Goal: Find specific page/section: Find specific page/section

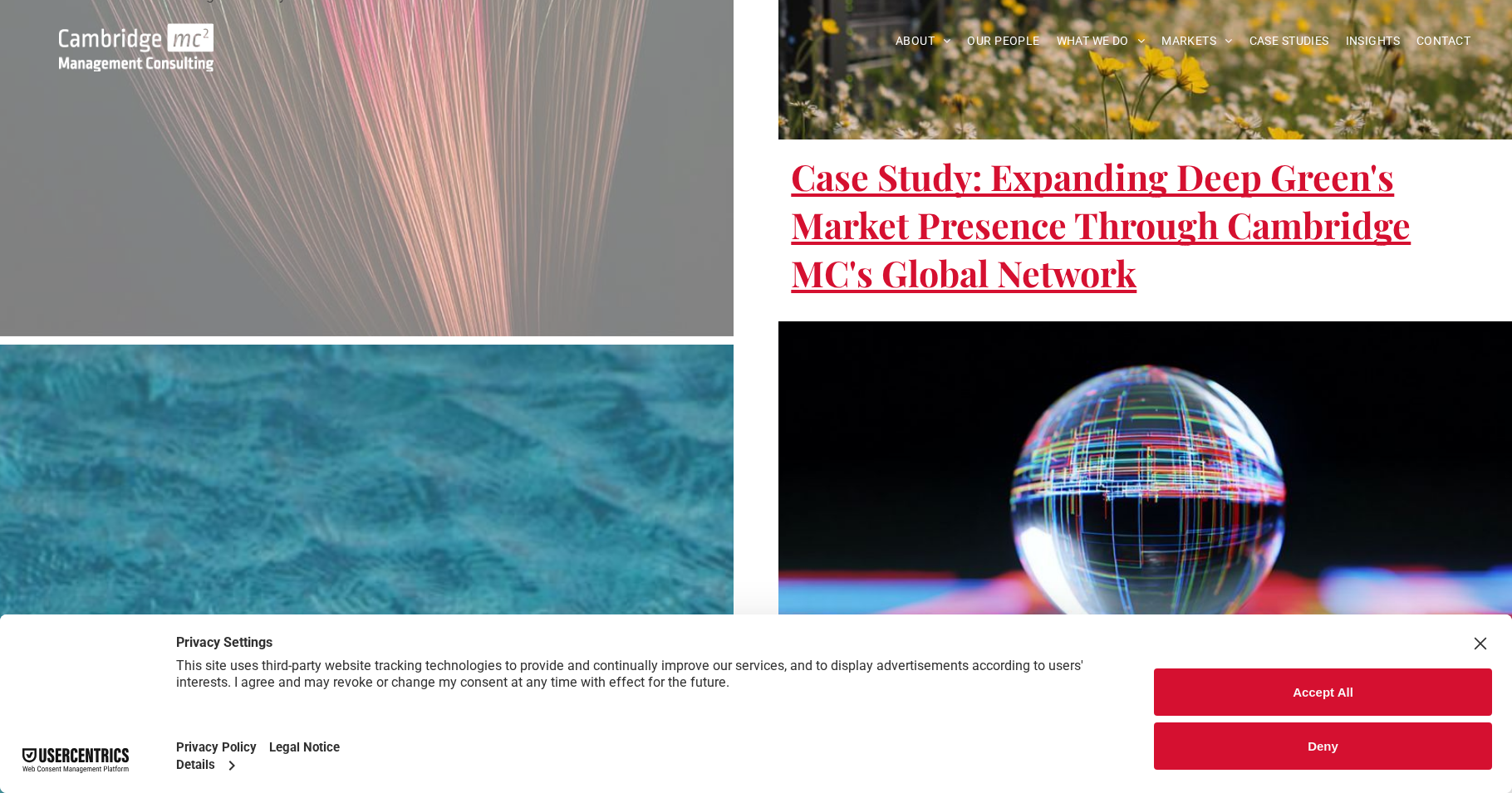
scroll to position [3107, 0]
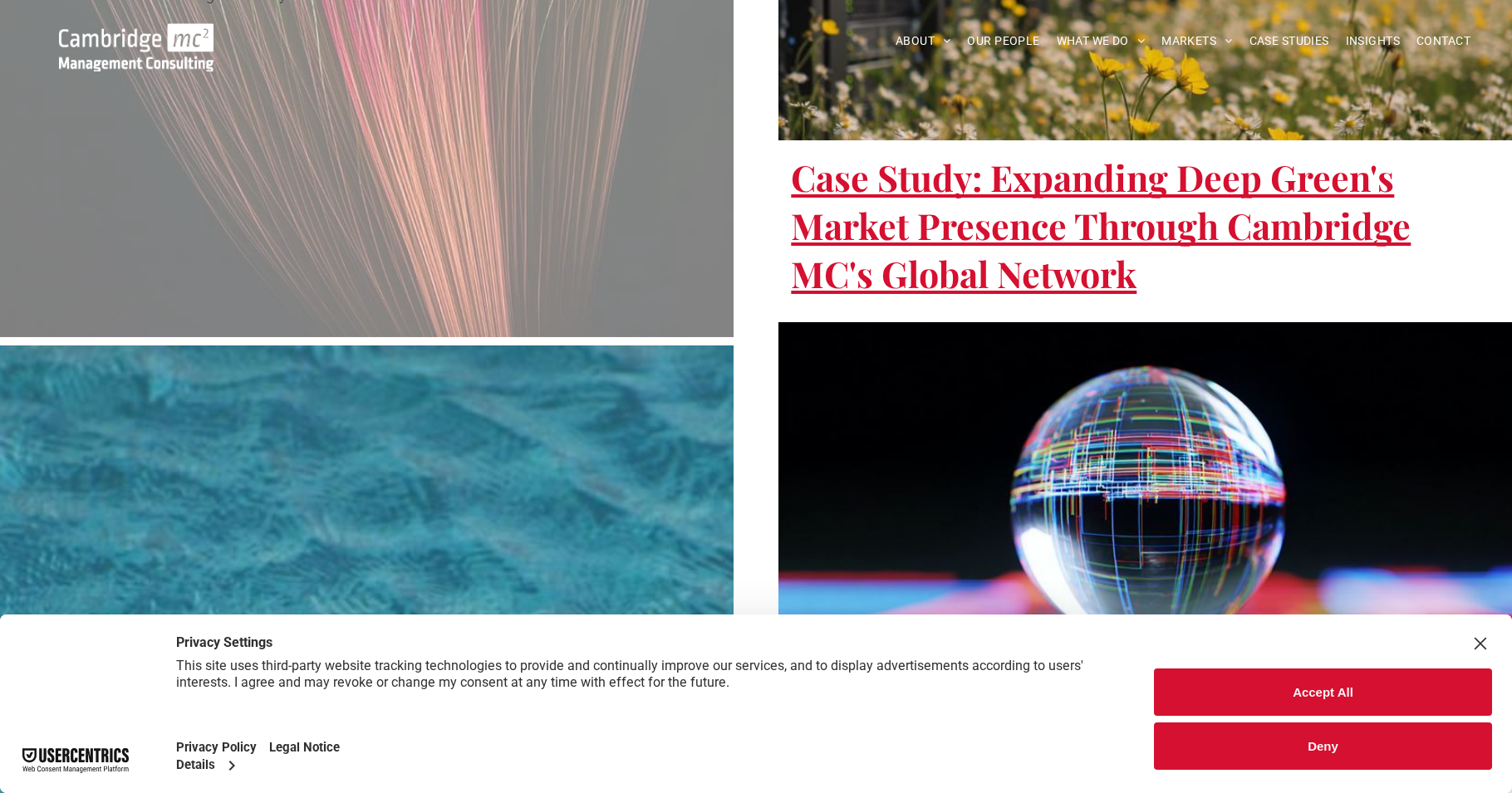
click at [1479, 646] on div "Close Layer" at bounding box center [1480, 644] width 23 height 23
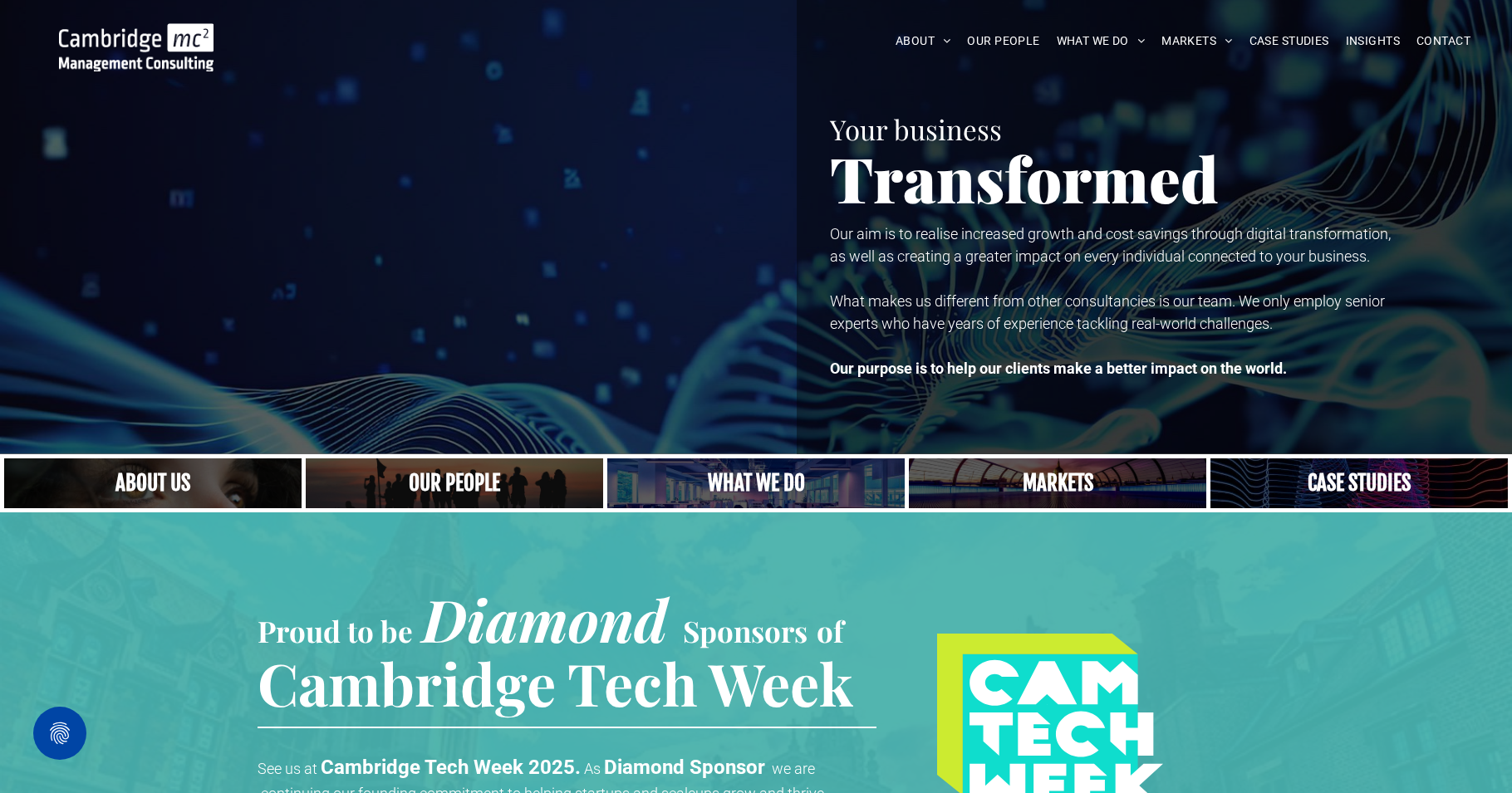
scroll to position [0, 0]
click at [1023, 48] on span "OUR PEOPLE" at bounding box center [1003, 41] width 73 height 26
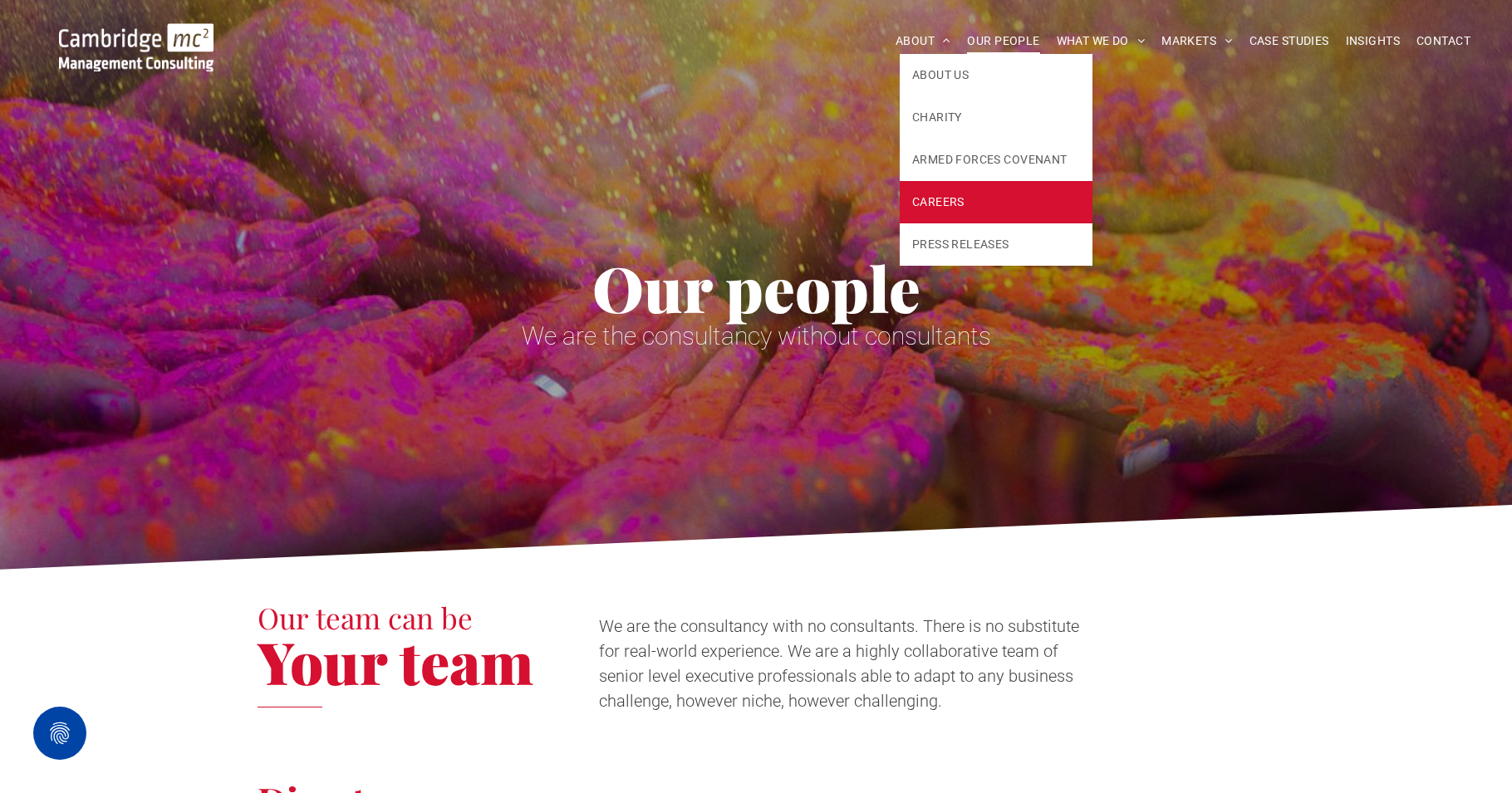
click at [943, 207] on span "CAREERS" at bounding box center [938, 202] width 53 height 17
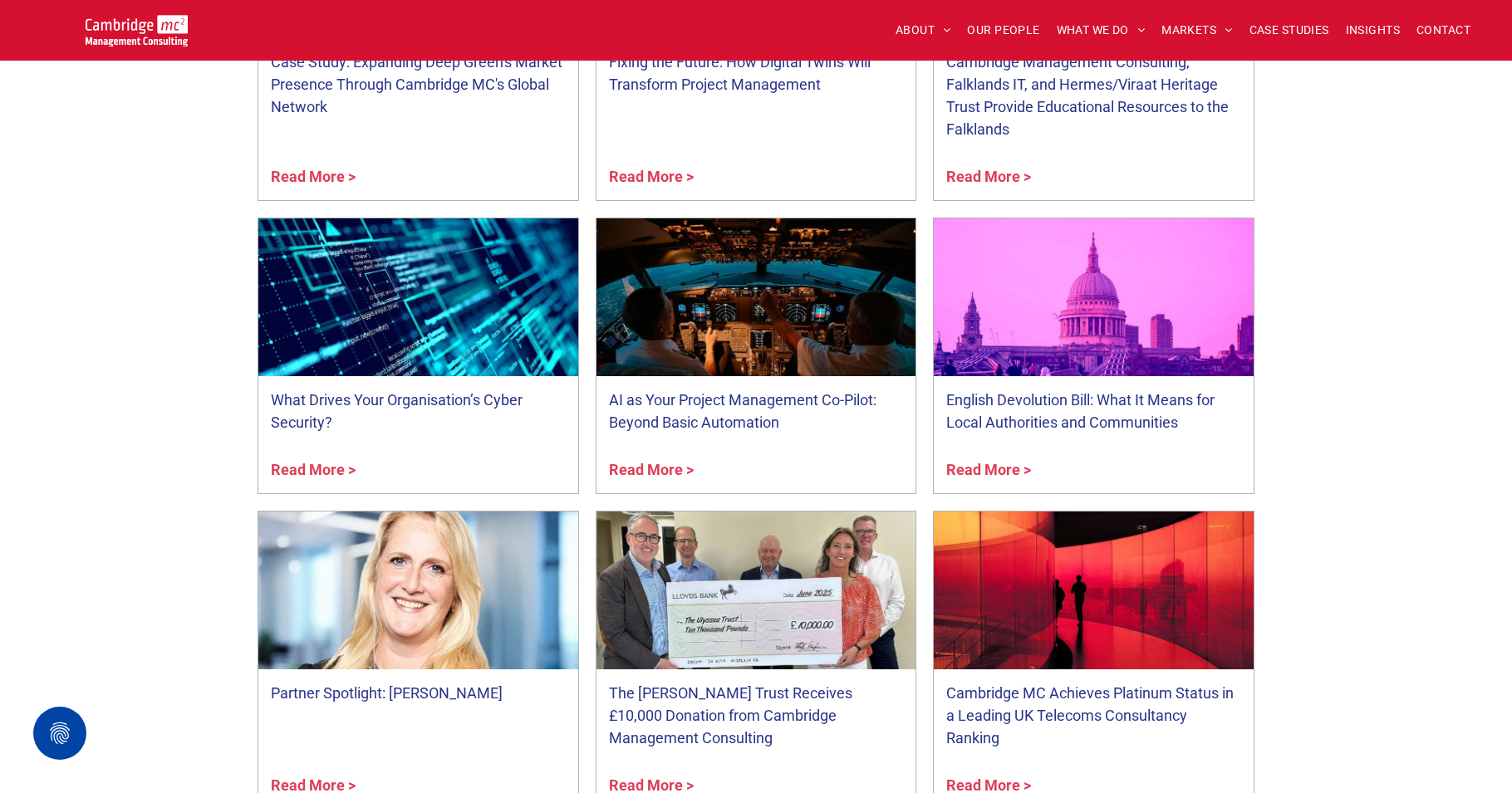
scroll to position [1356, 0]
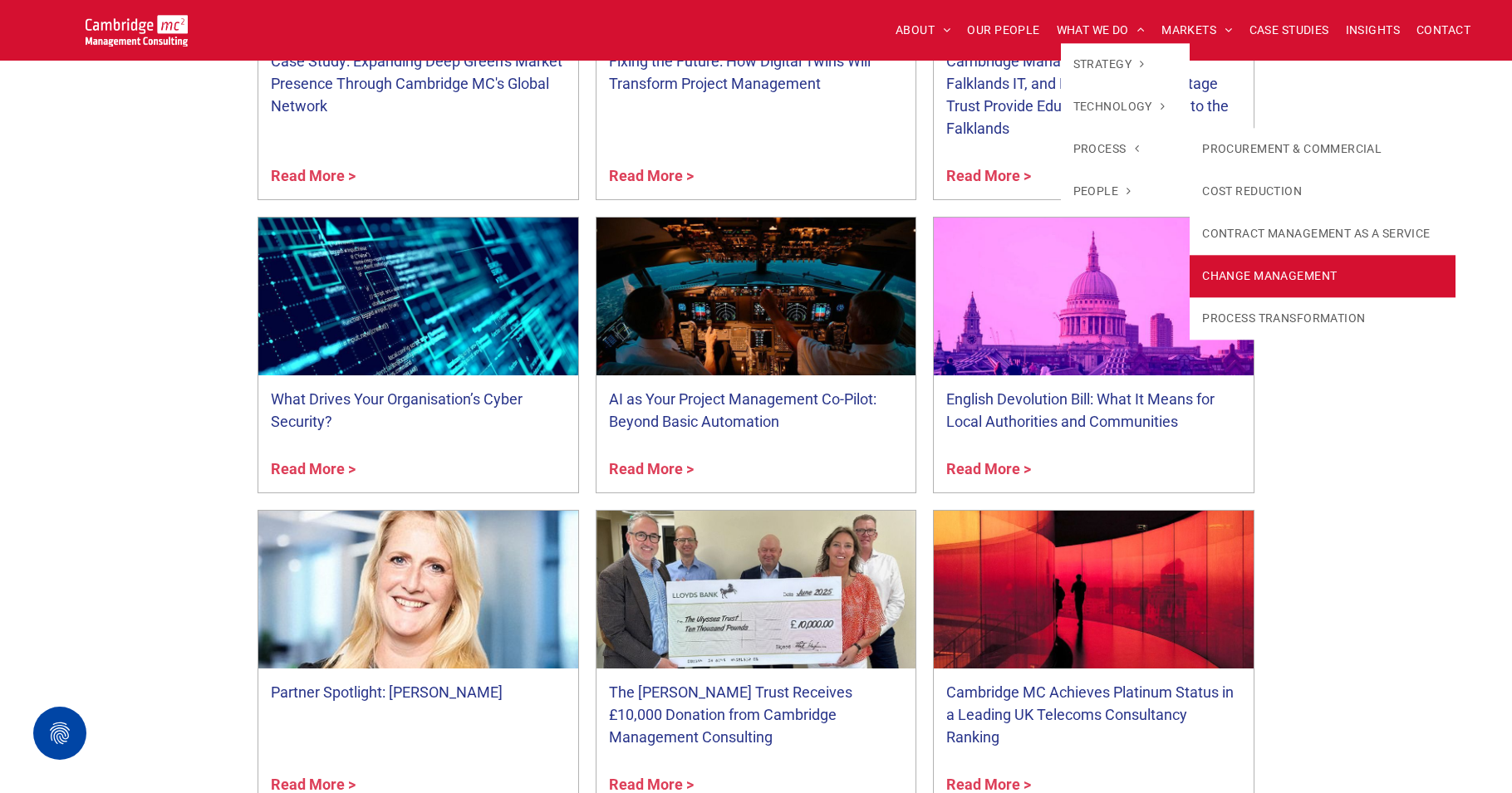
click at [1289, 271] on link "CHANGE MANAGEMENT" at bounding box center [1322, 276] width 265 height 42
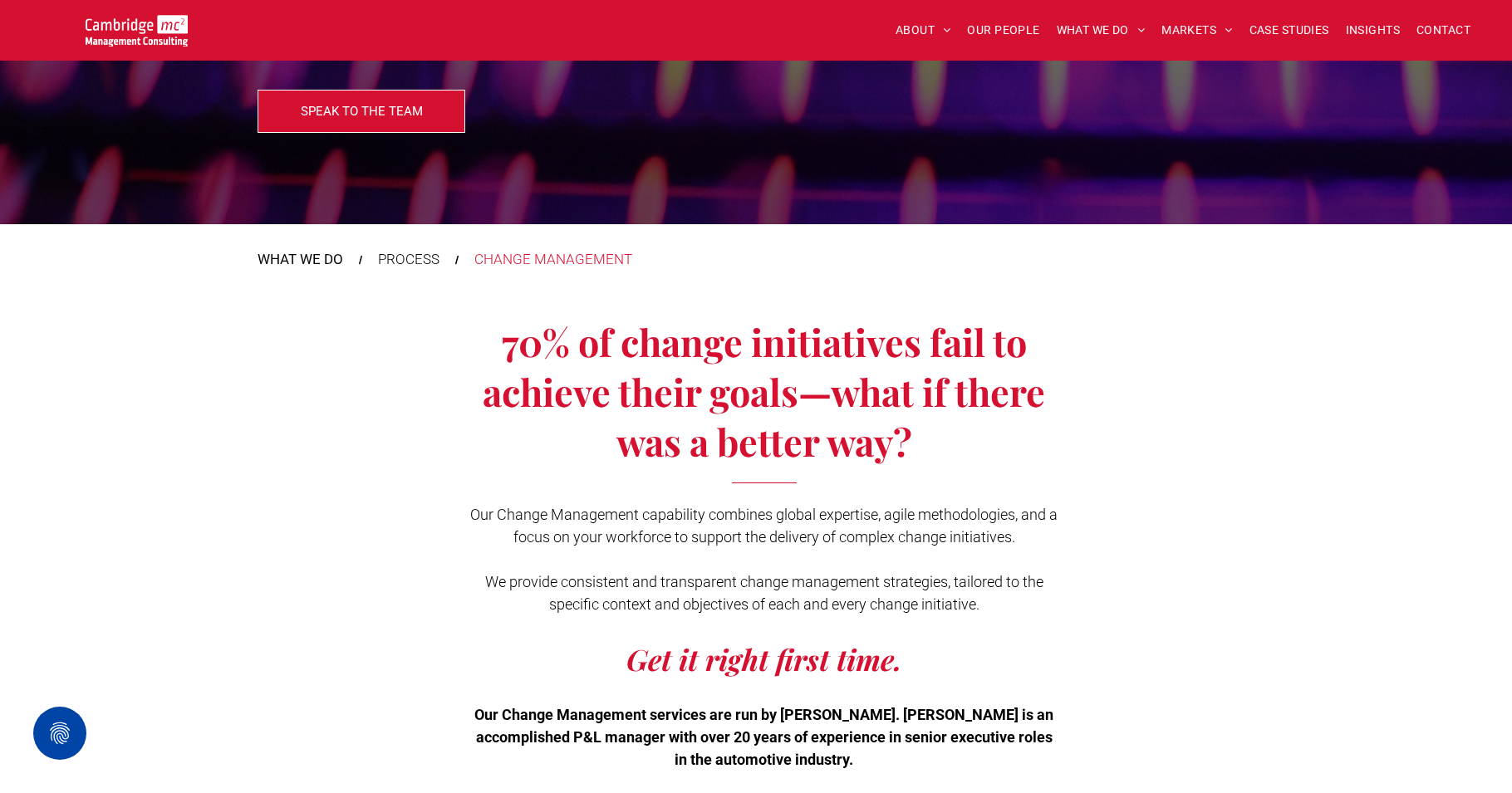
scroll to position [179, 0]
